Goal: Navigation & Orientation: Find specific page/section

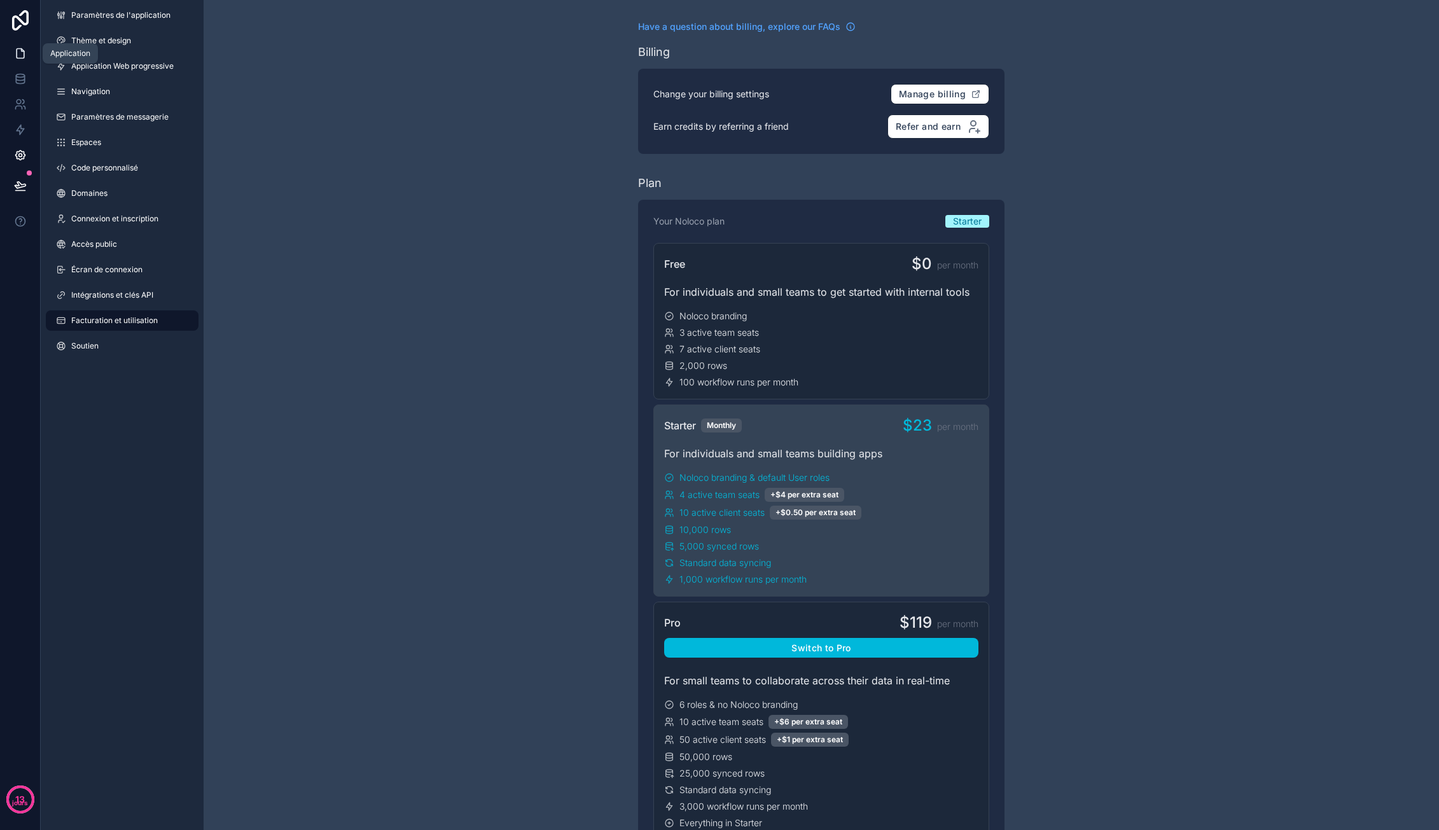
click at [14, 57] on icon at bounding box center [20, 53] width 13 height 13
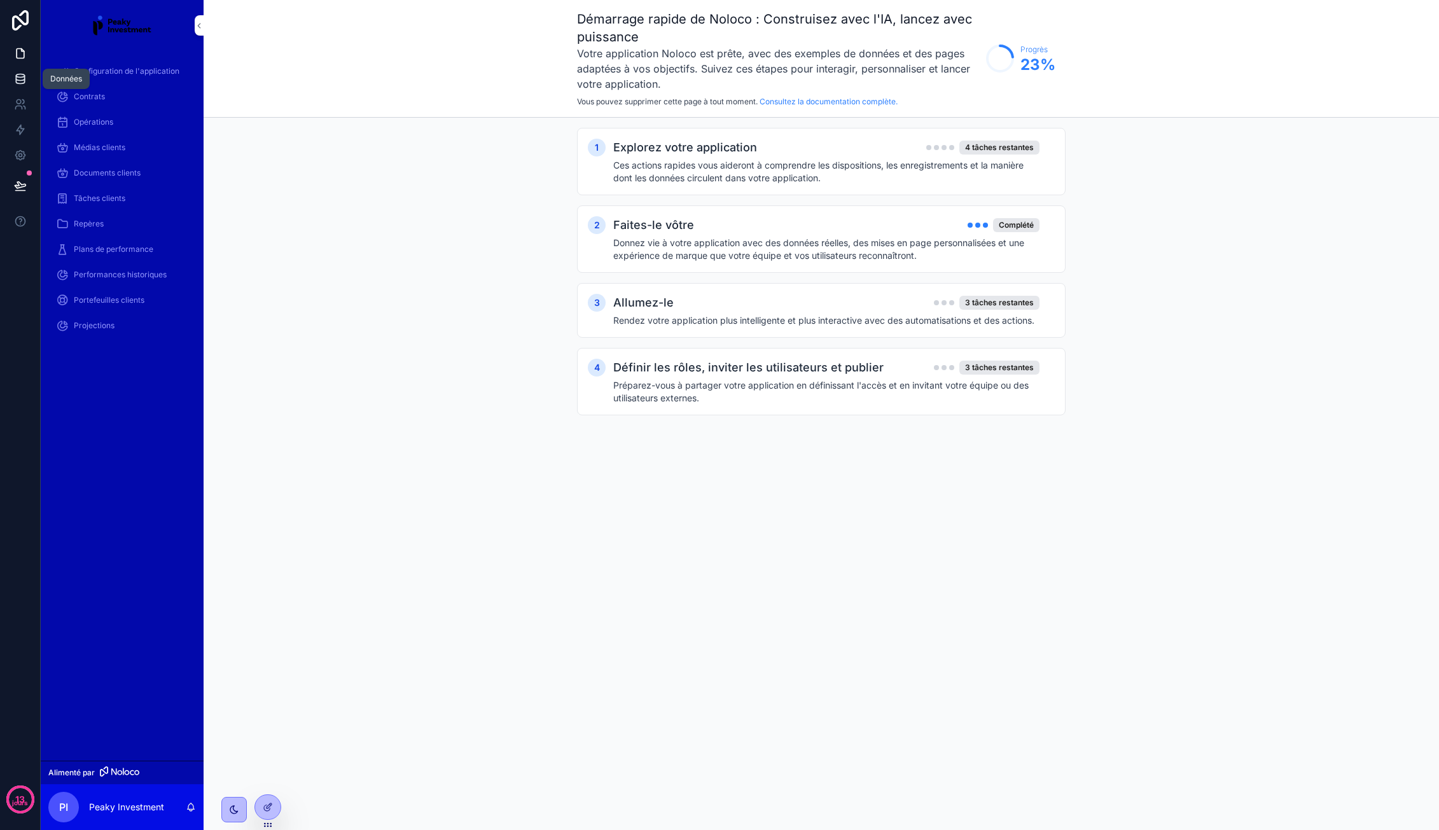
click at [23, 80] on icon at bounding box center [20, 78] width 8 height 5
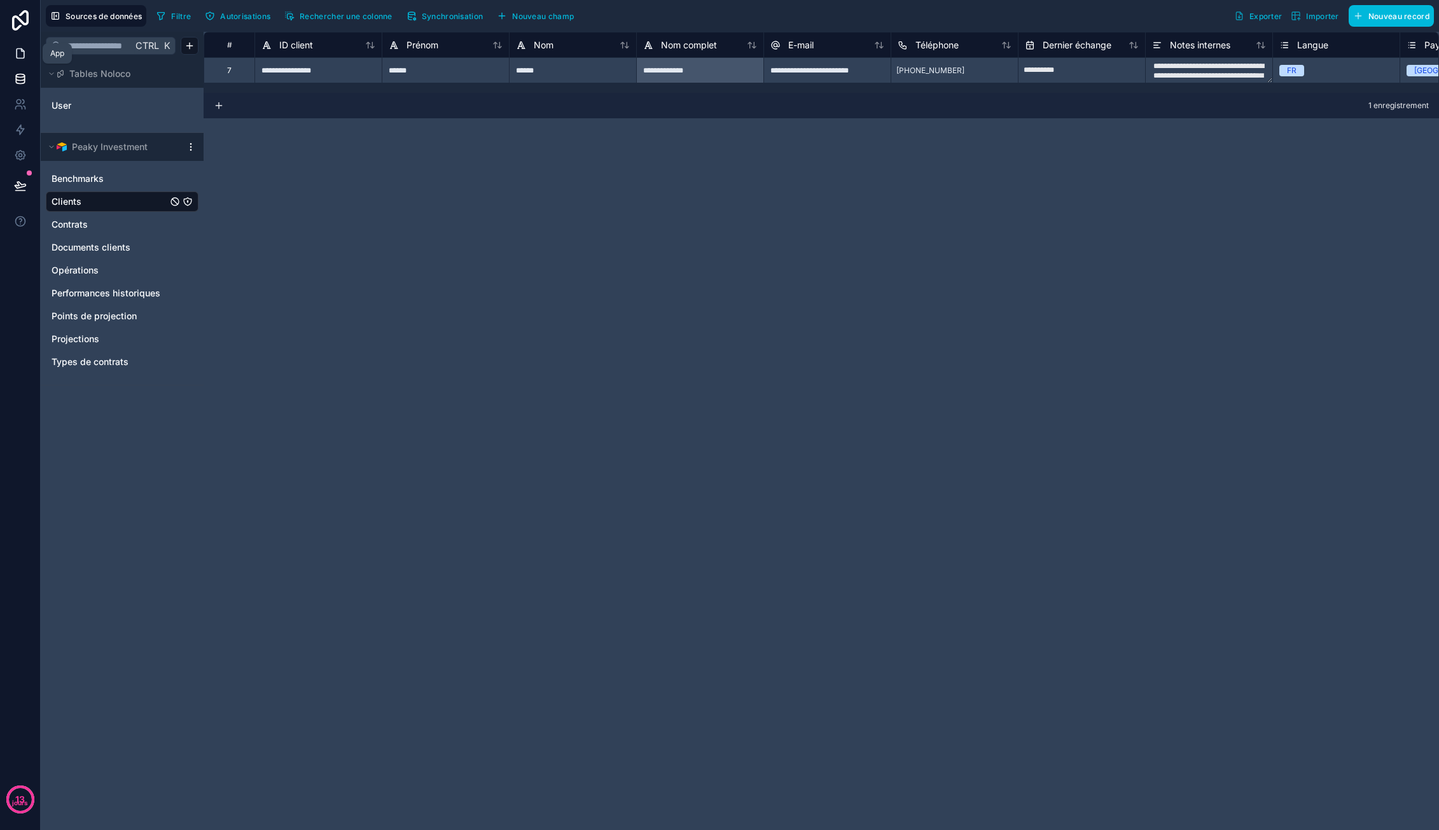
click at [15, 55] on icon at bounding box center [20, 53] width 13 height 13
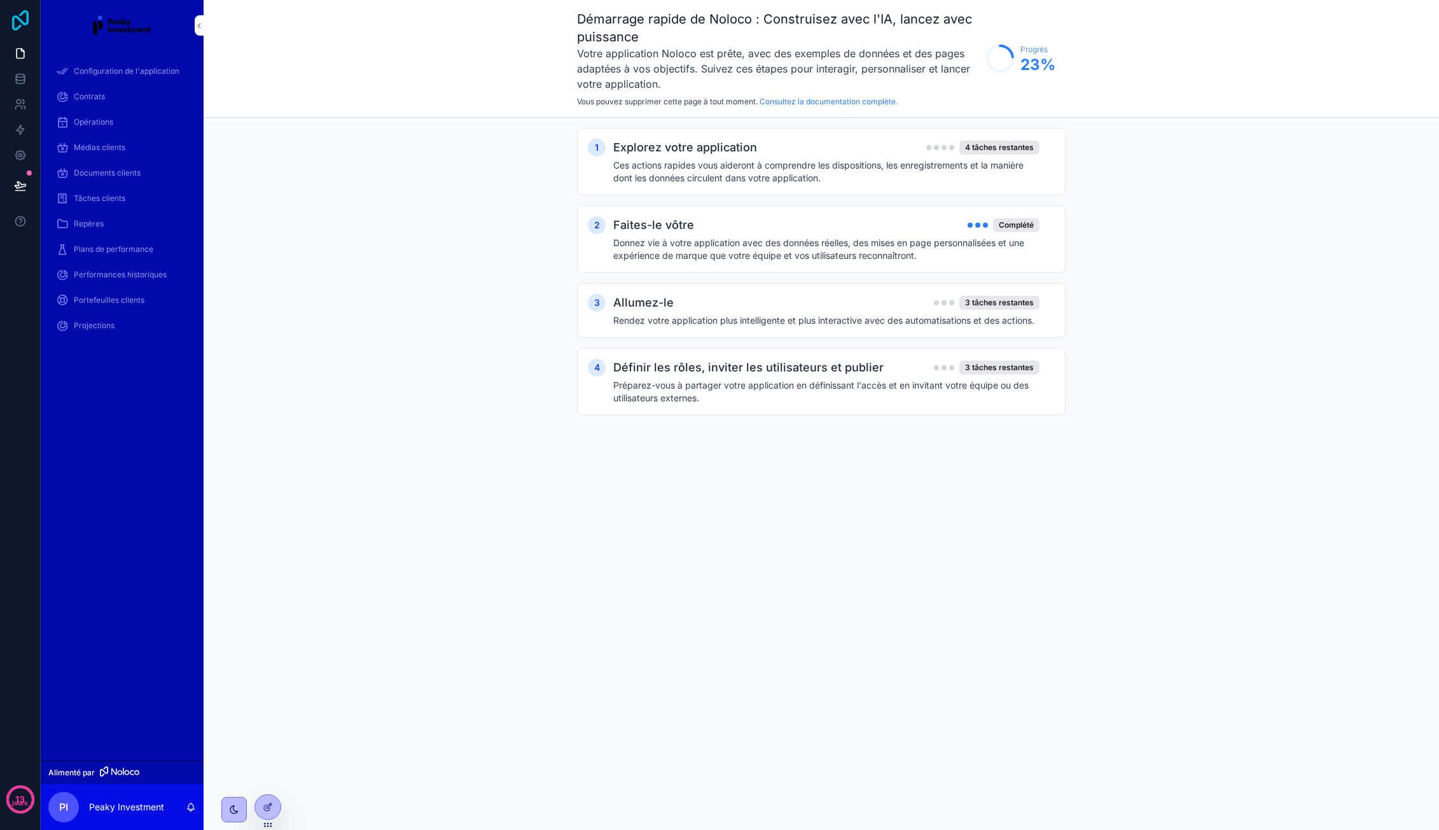
click at [31, 19] on icon at bounding box center [20, 20] width 25 height 20
